Goal: Transaction & Acquisition: Purchase product/service

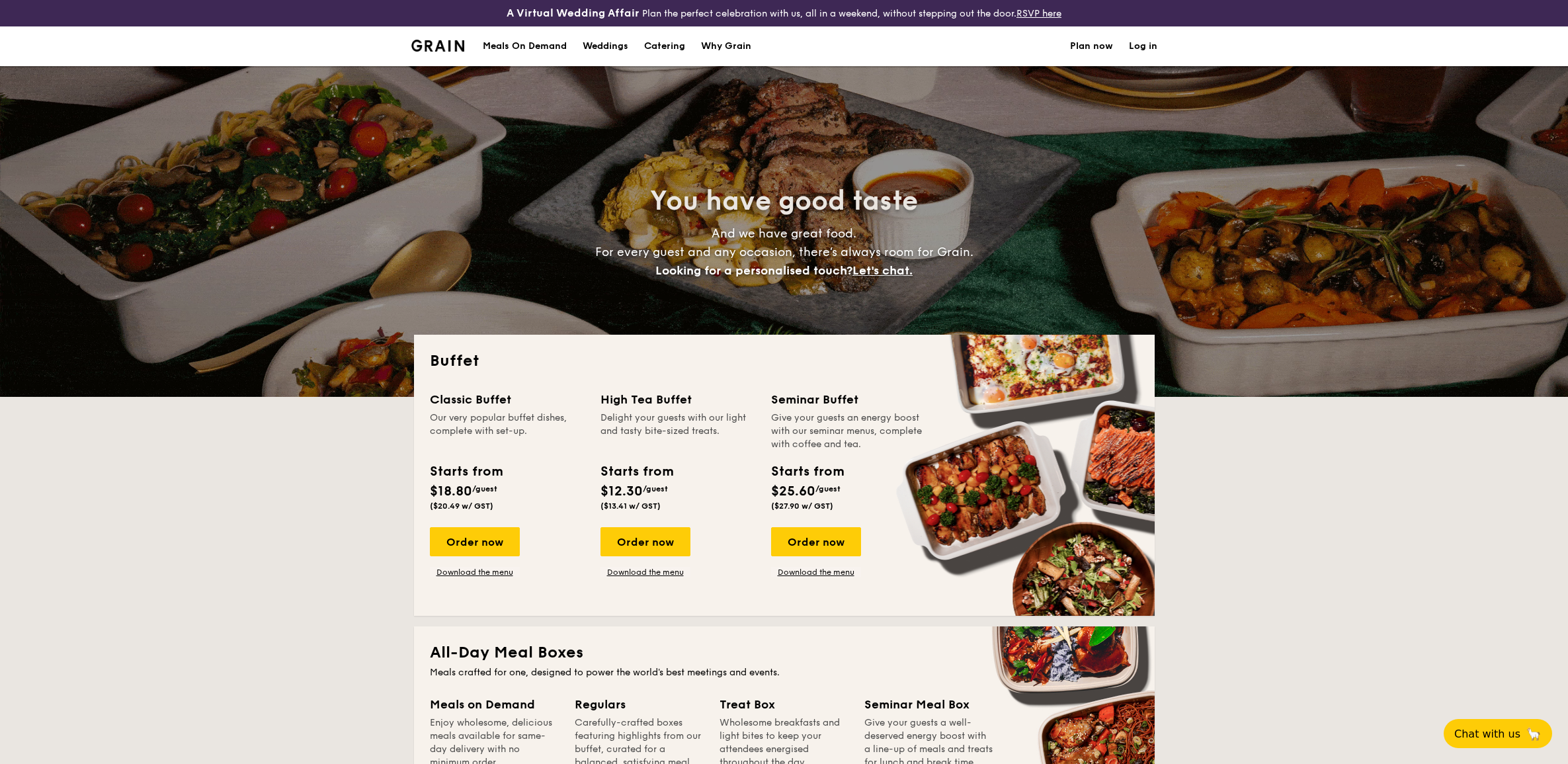
select select
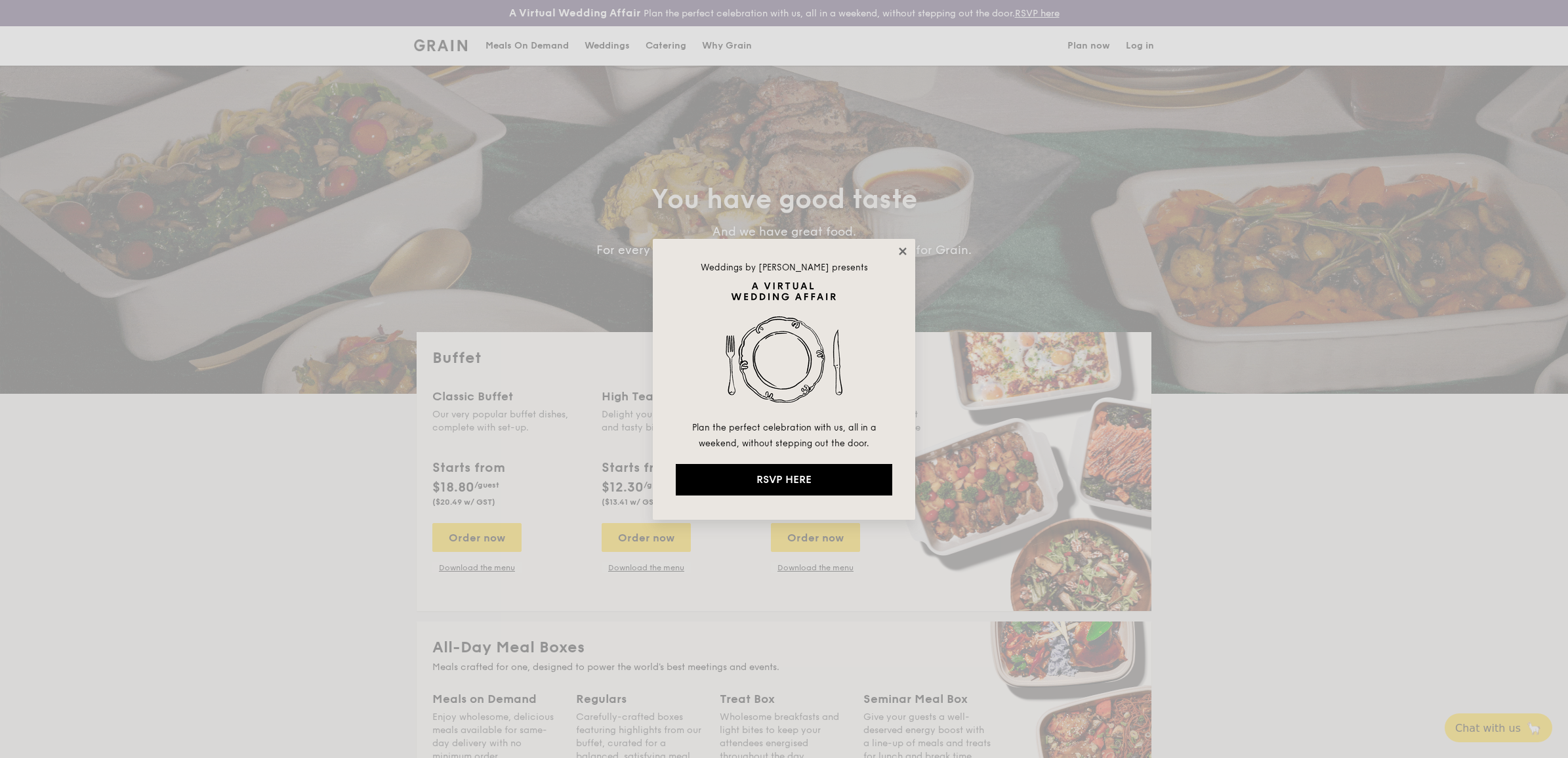
click at [901, 248] on icon at bounding box center [902, 251] width 7 height 7
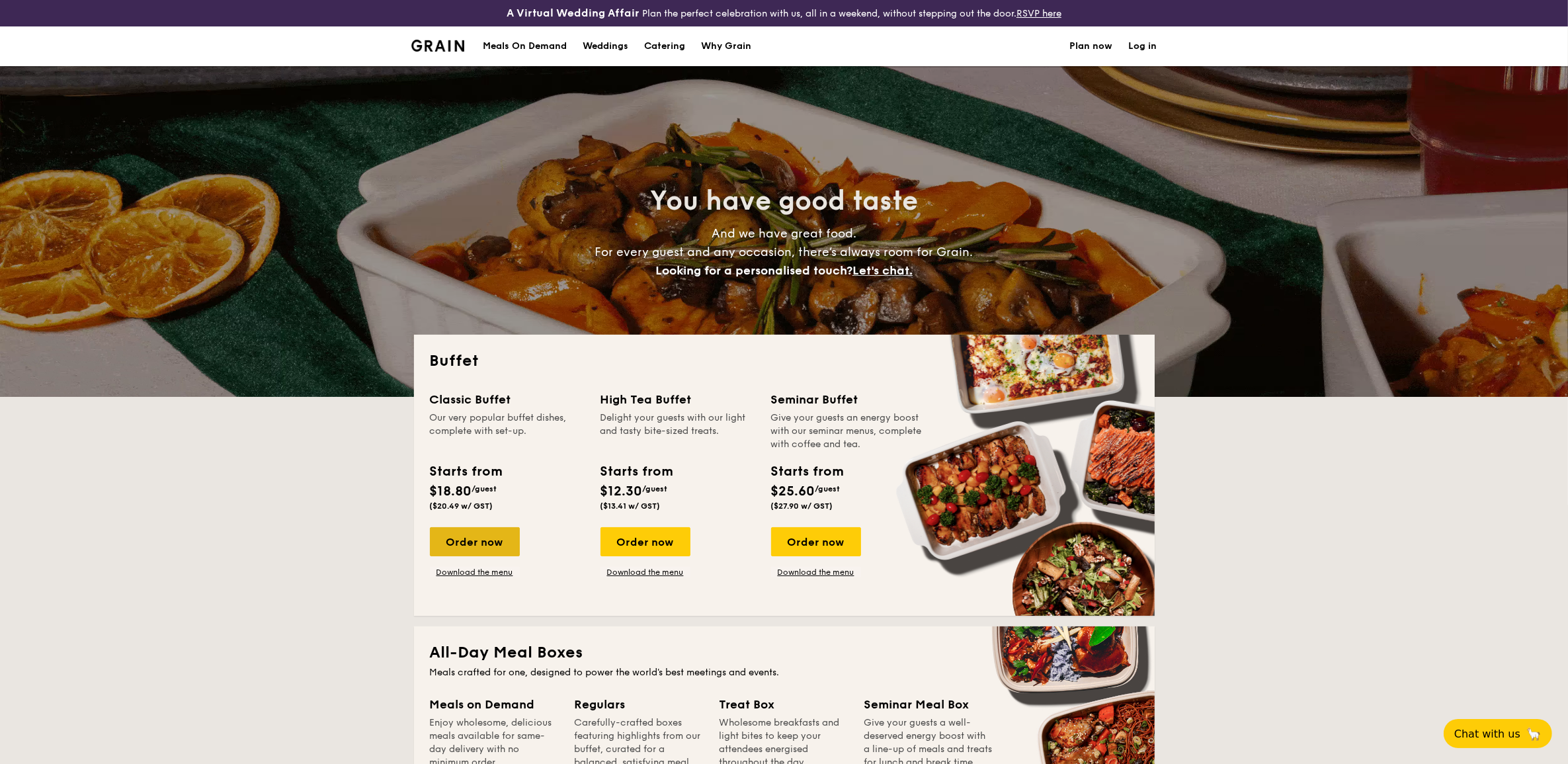
click at [483, 539] on div "Order now" at bounding box center [475, 542] width 90 height 29
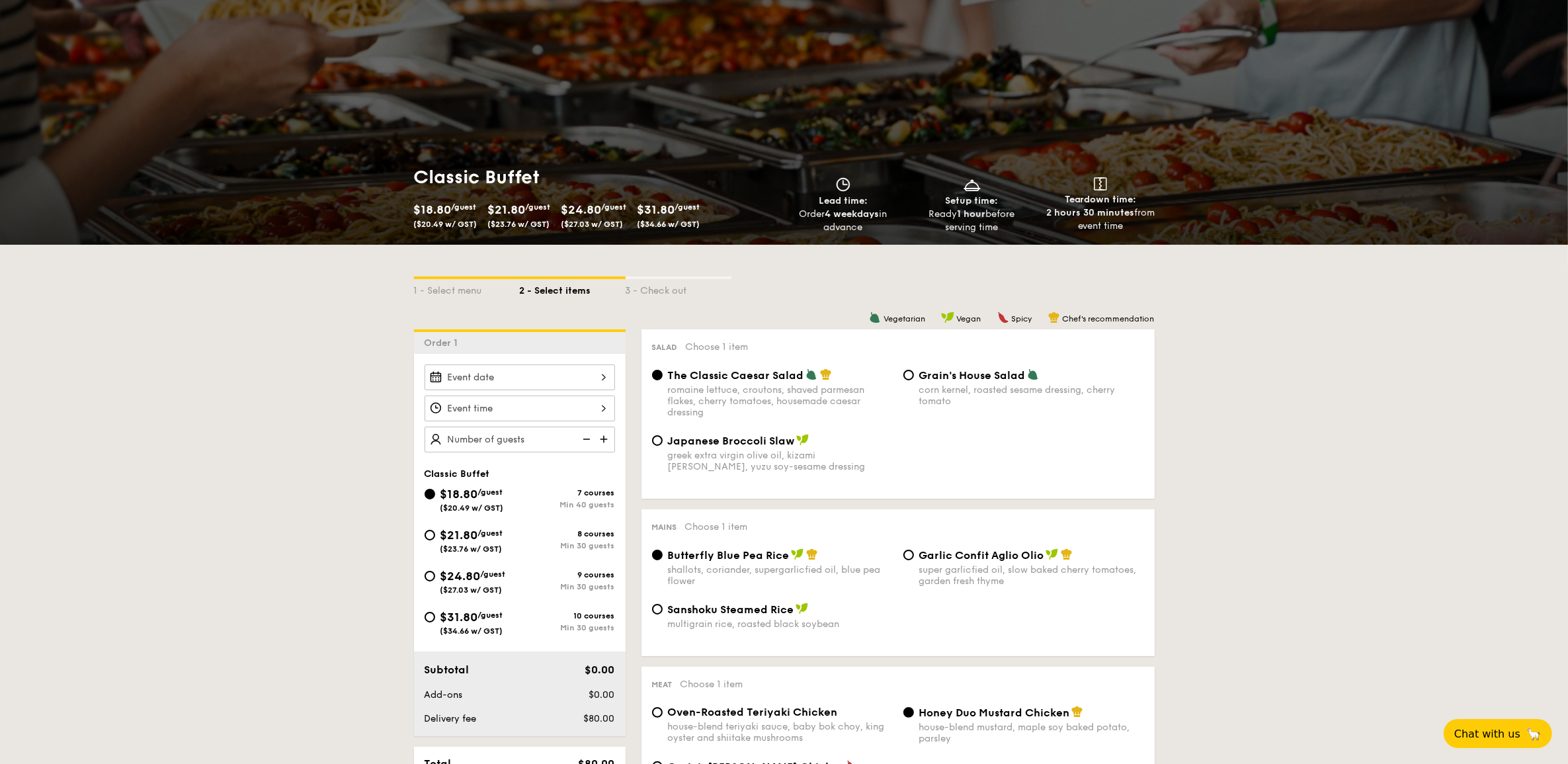
scroll to position [165, 0]
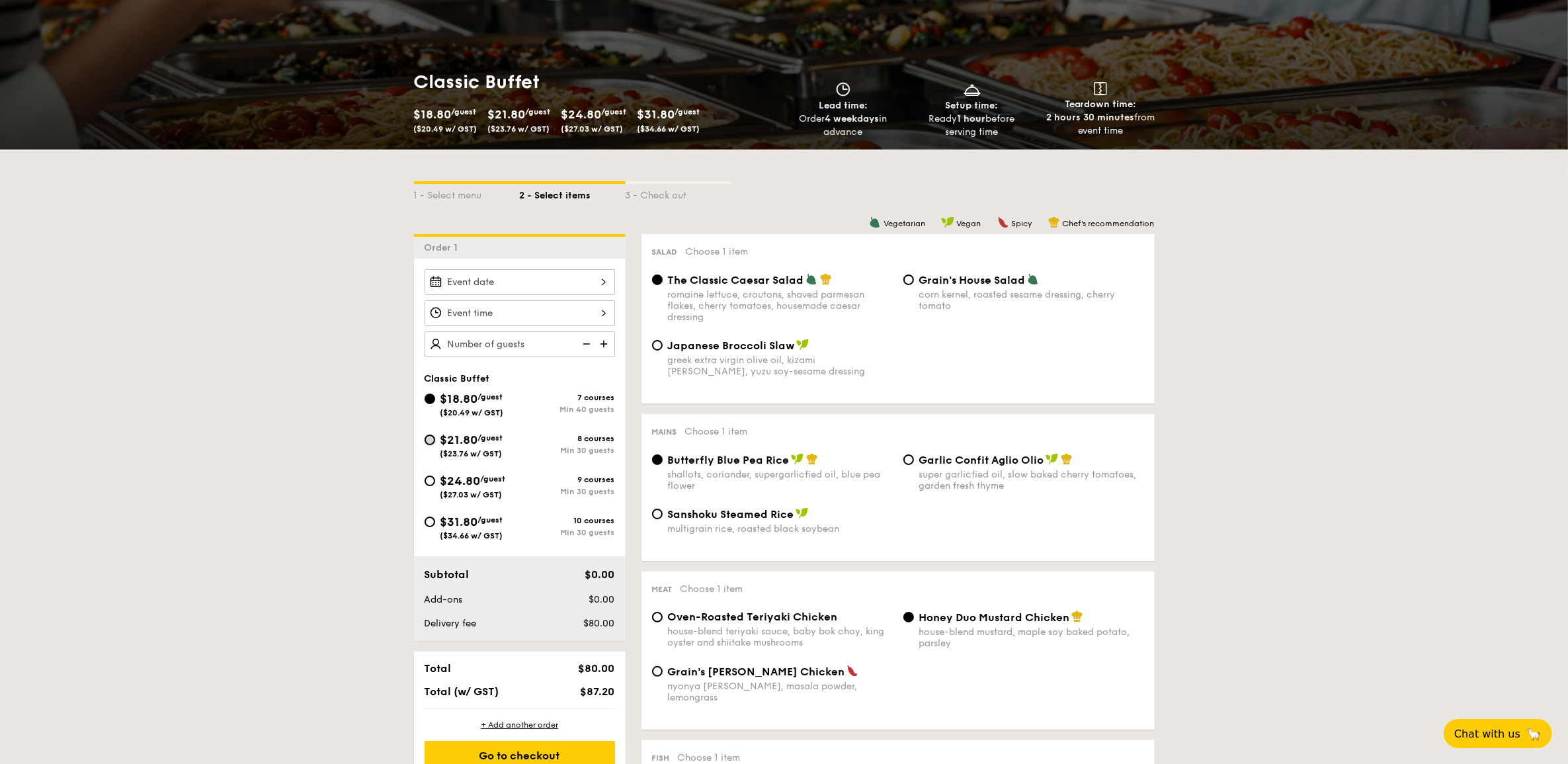
click at [432, 437] on input "$21.80 /guest ($23.76 w/ GST) 8 courses Min 30 guests" at bounding box center [430, 440] width 11 height 11
radio input "true"
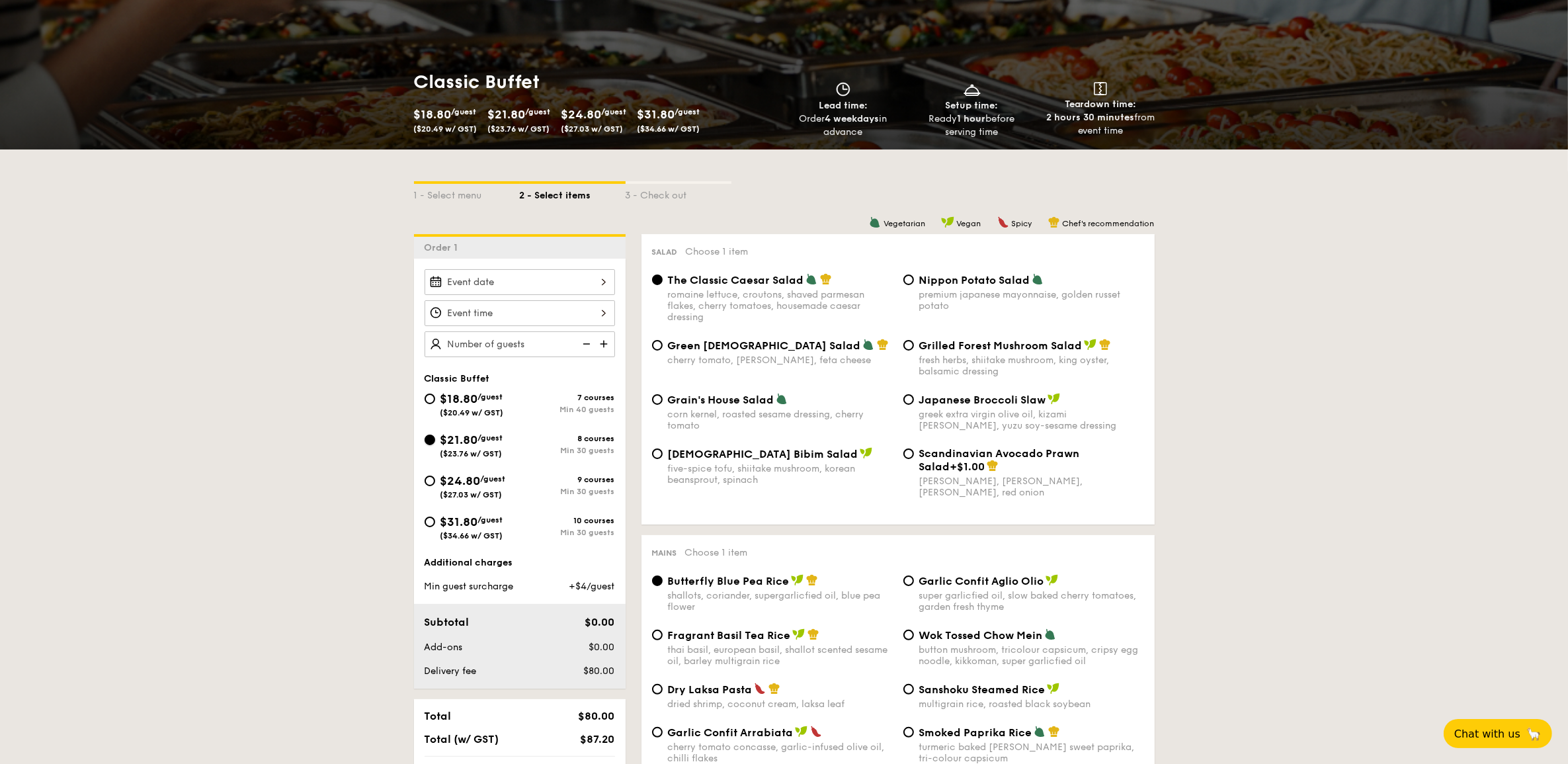
radio input "true"
click at [430, 483] on input "$24.80 /guest ($27.03 w/ GST) 9 courses Min 30 guests" at bounding box center [430, 481] width 11 height 11
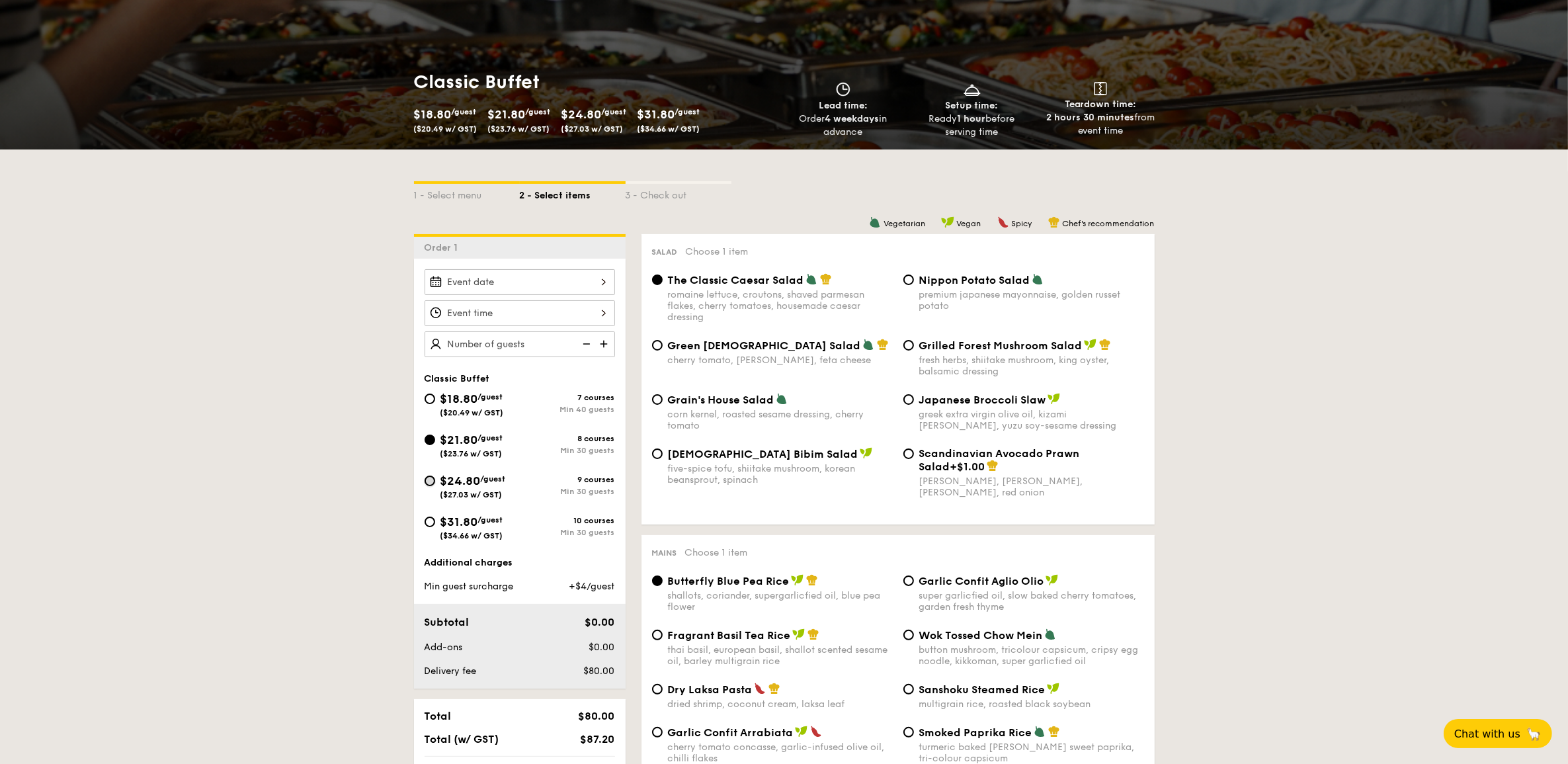
radio input "true"
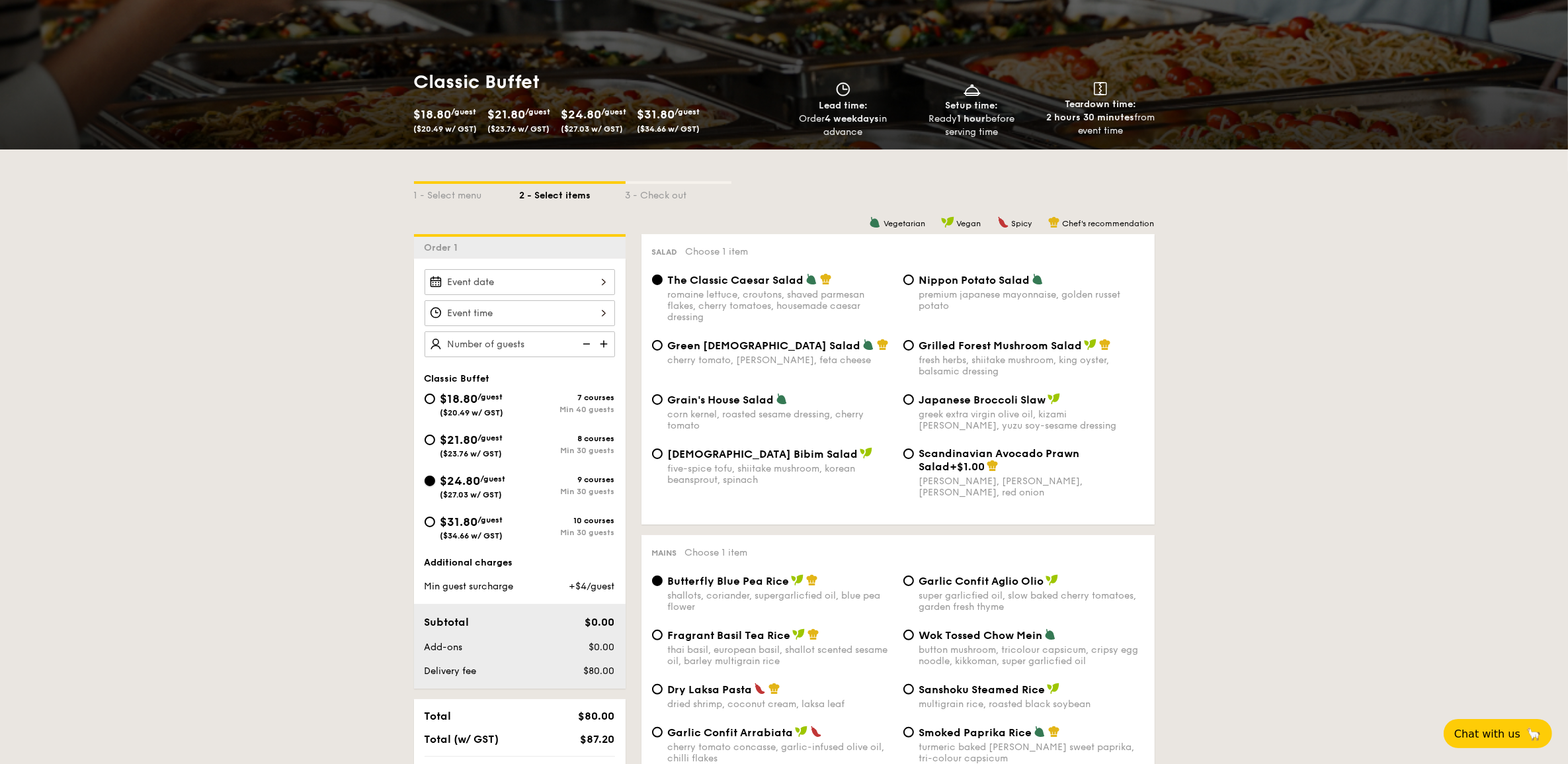
radio input "true"
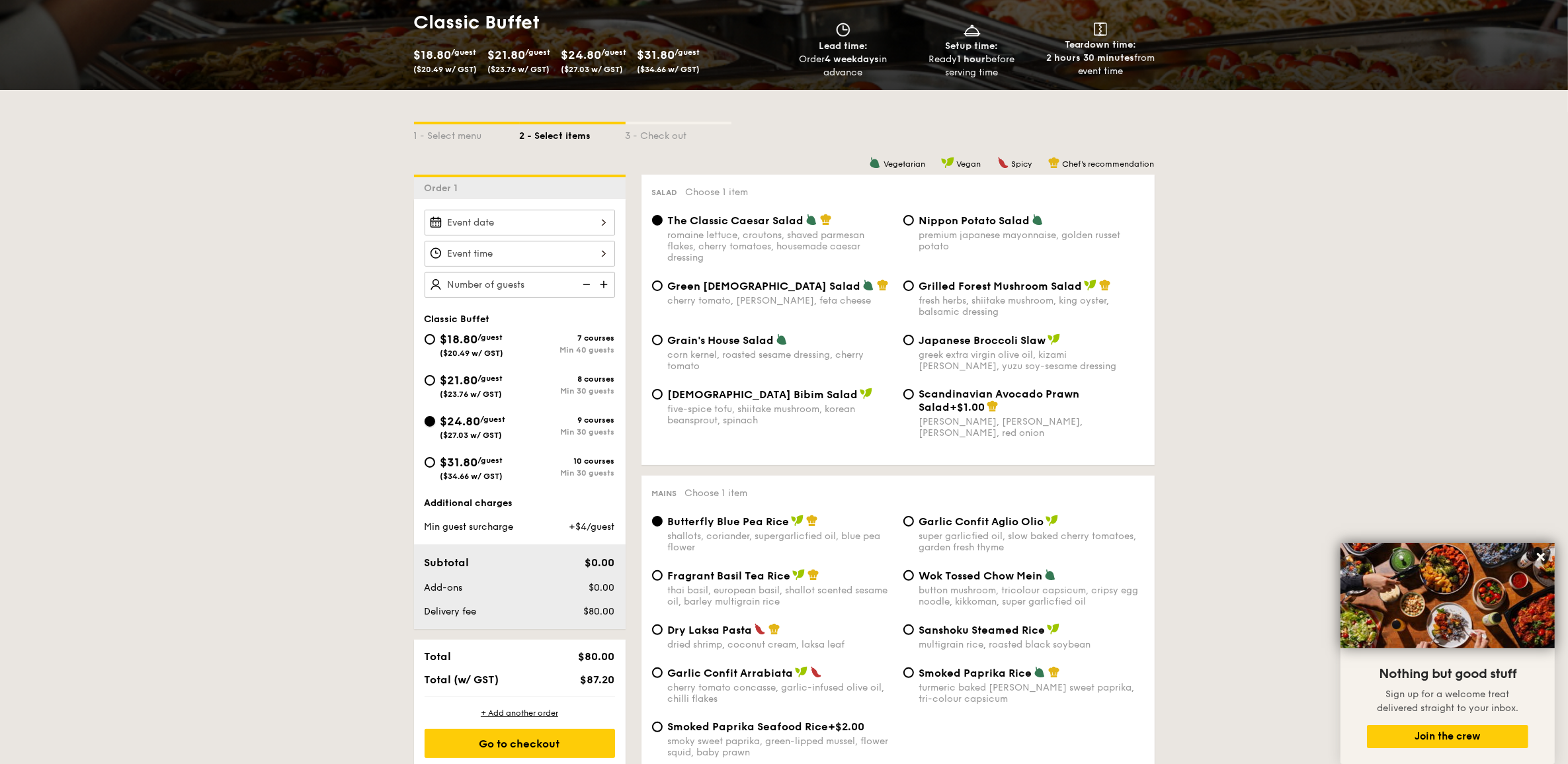
scroll to position [248, 0]
